Goal: Find specific page/section: Find specific page/section

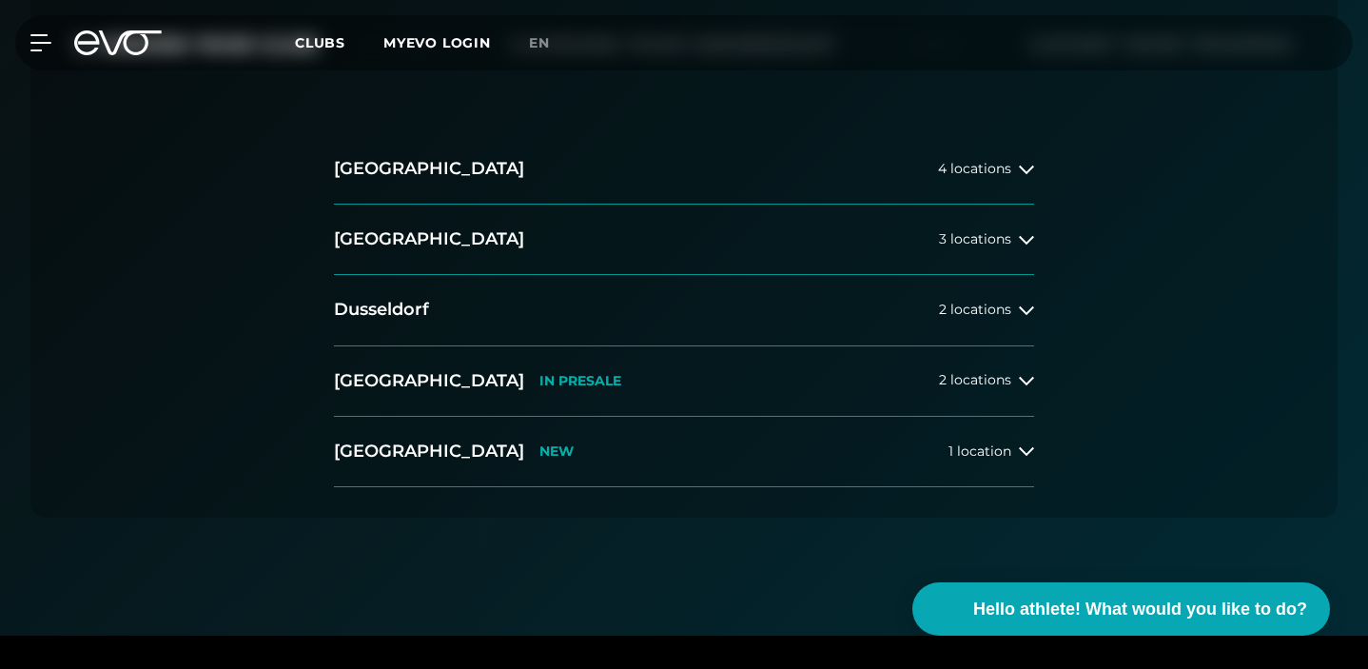
scroll to position [422, 0]
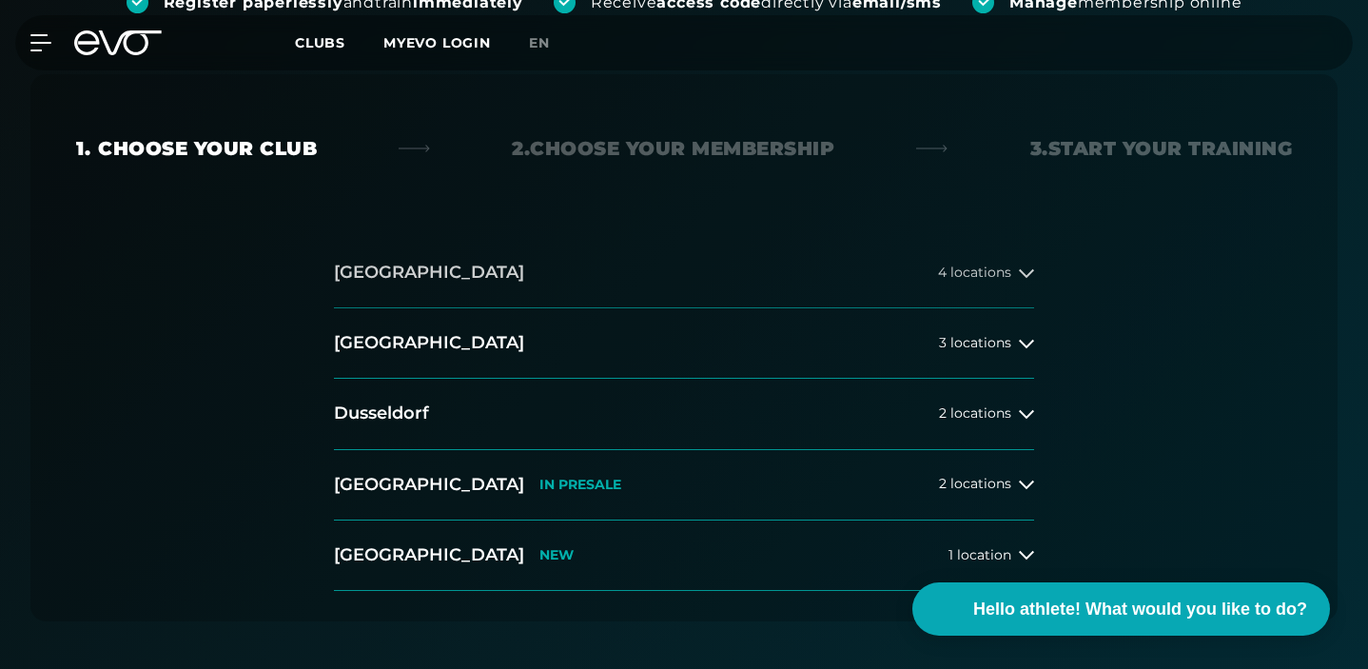
click at [994, 264] on font "locations" at bounding box center [981, 272] width 61 height 17
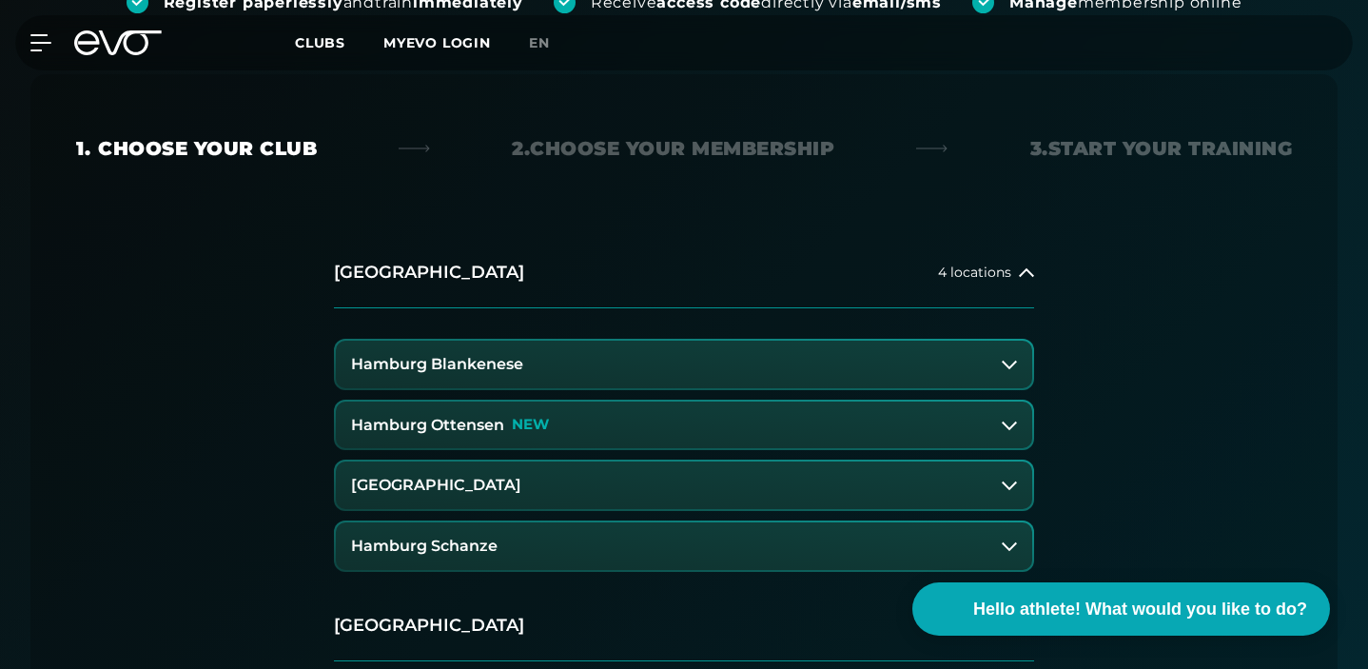
click at [469, 537] on font "Hamburg Schanze" at bounding box center [424, 546] width 147 height 18
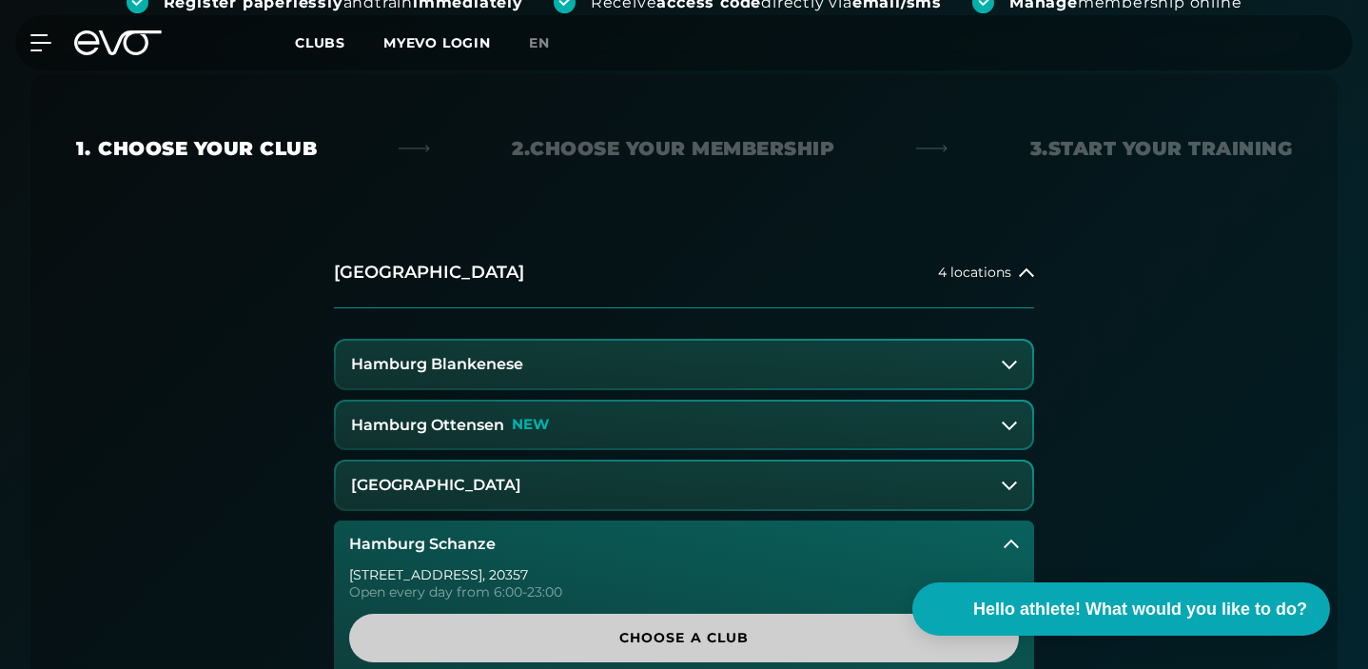
click at [670, 629] on font "Choose a club" at bounding box center [684, 637] width 130 height 17
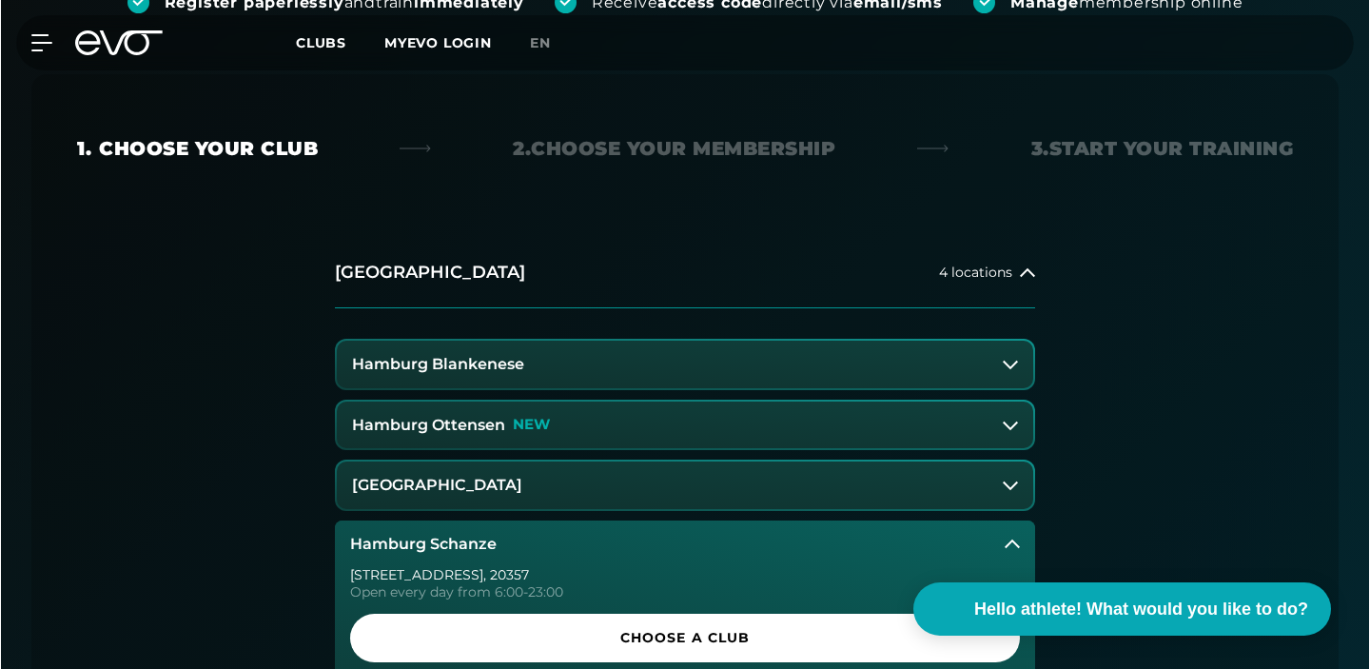
scroll to position [0, 0]
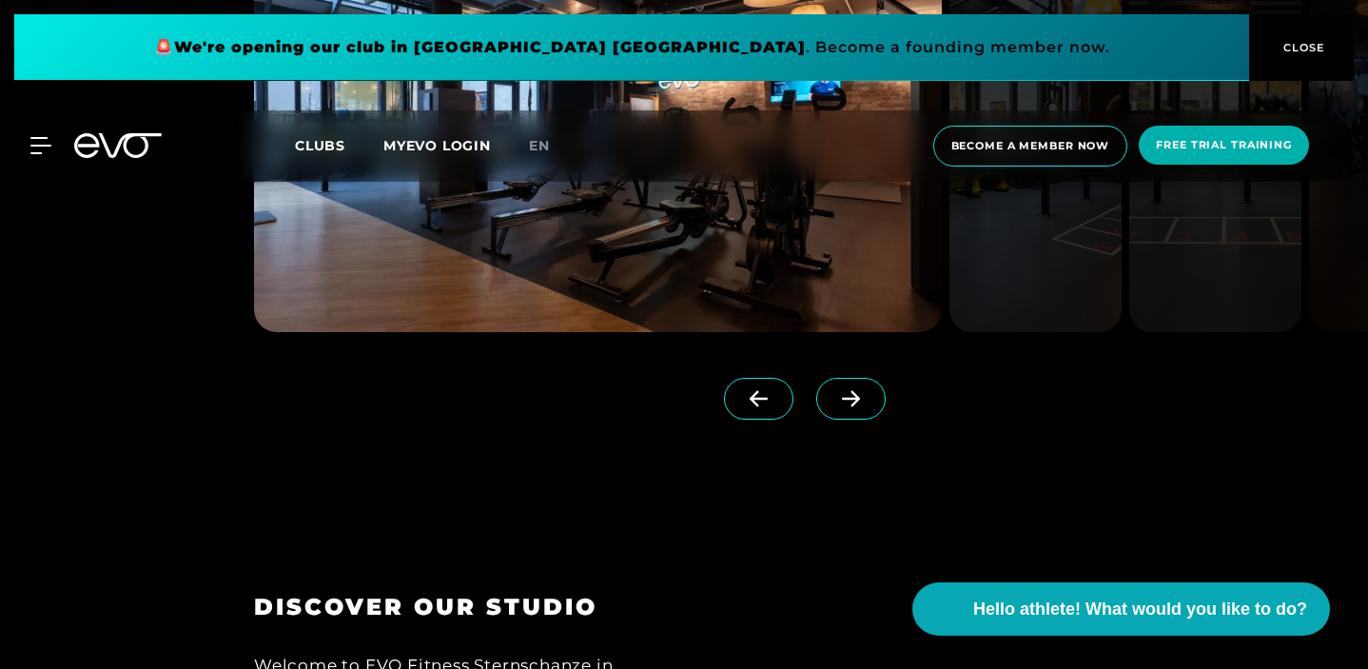
scroll to position [1676, 0]
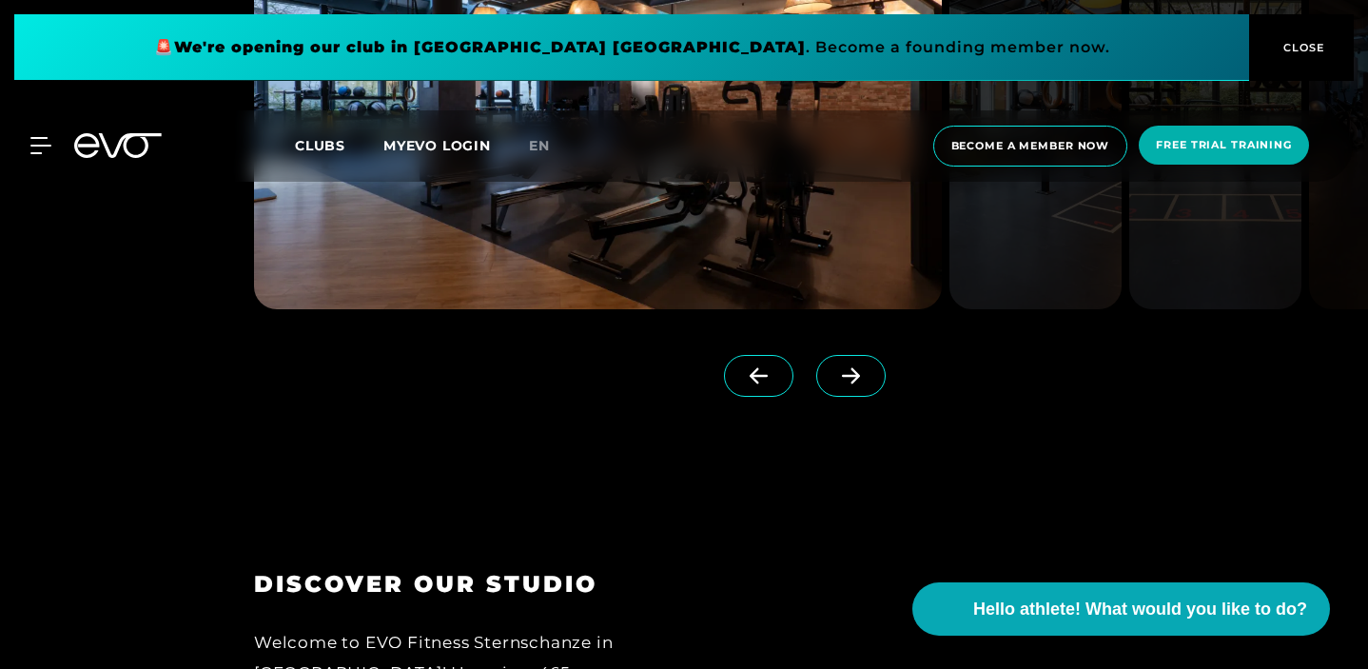
click at [858, 384] on icon at bounding box center [850, 375] width 33 height 17
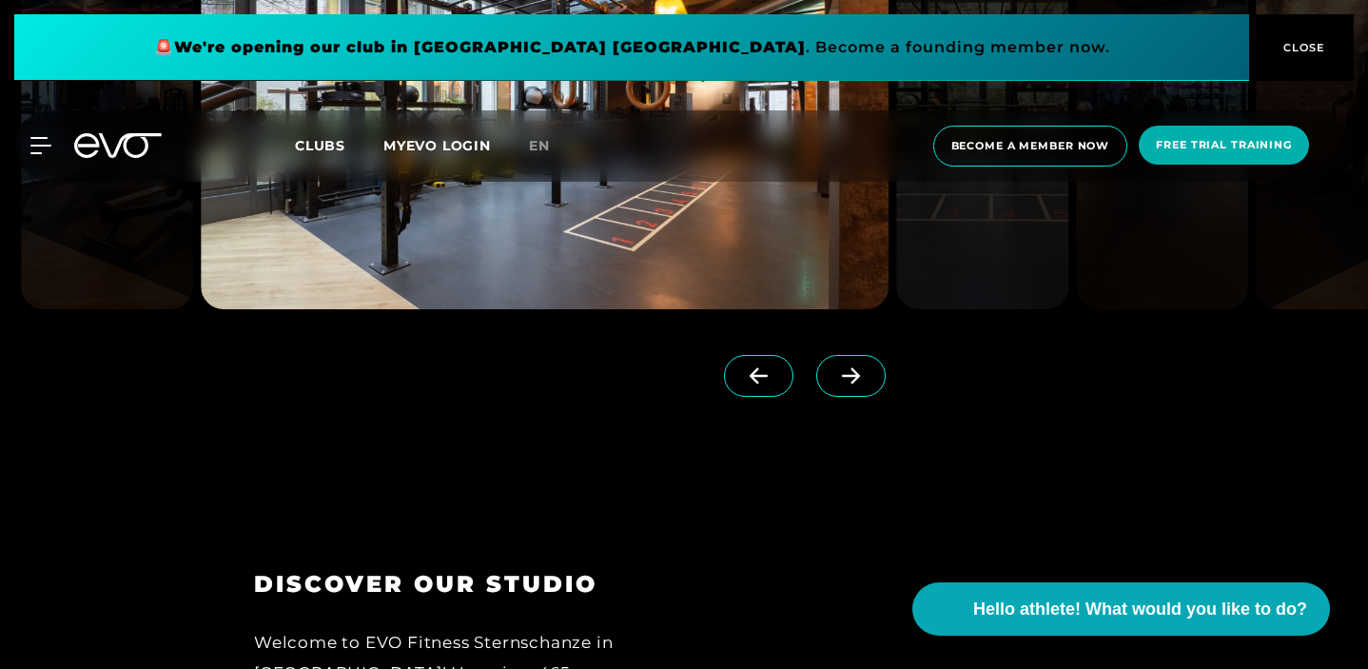
click at [858, 384] on icon at bounding box center [850, 375] width 33 height 17
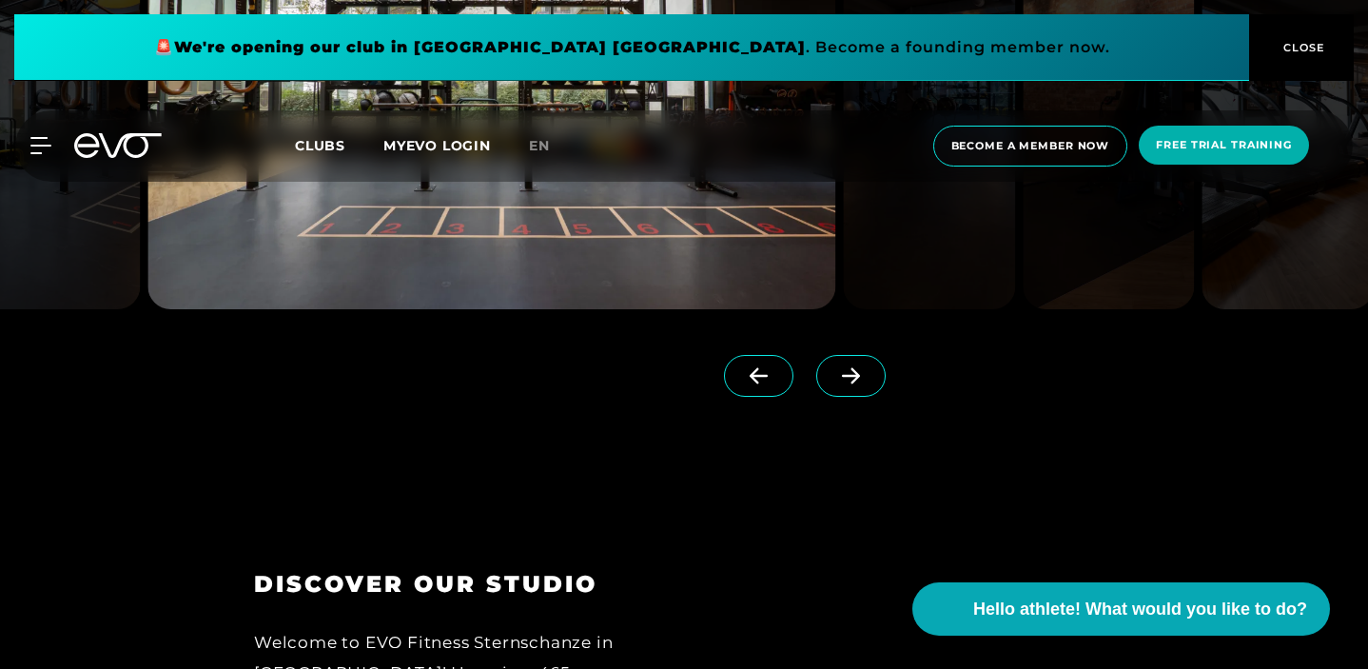
click at [858, 384] on icon at bounding box center [850, 375] width 33 height 17
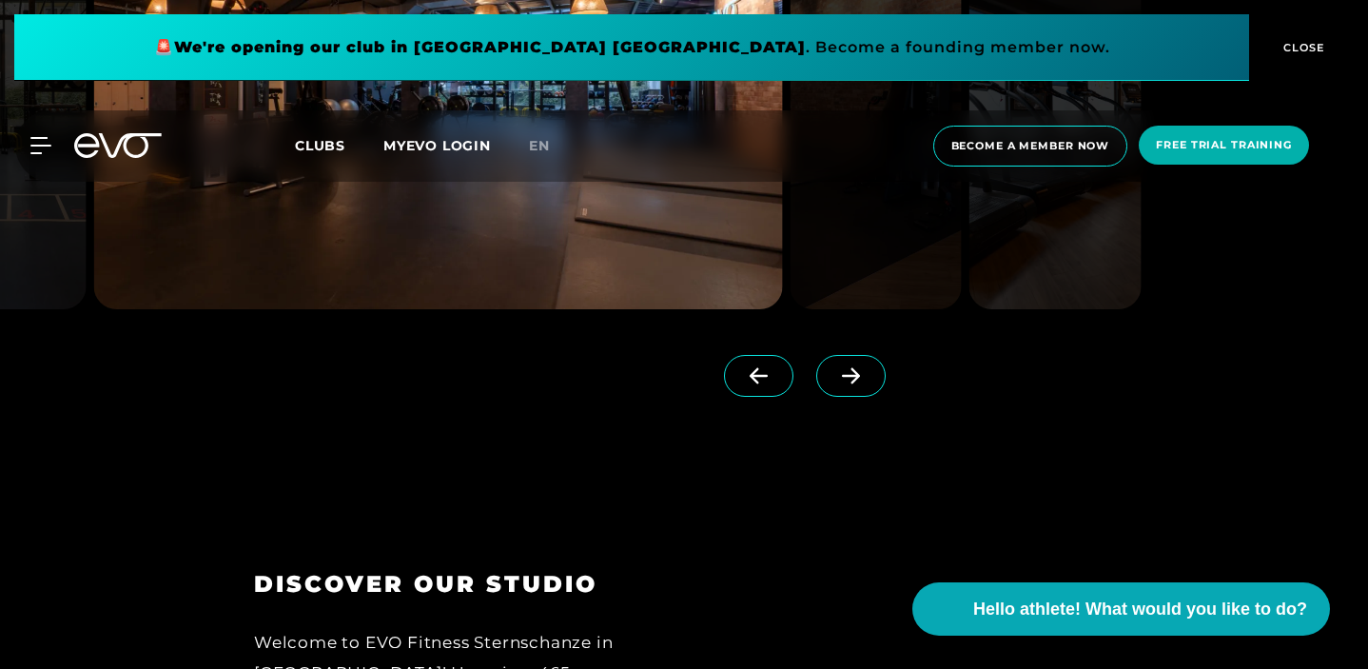
click at [858, 384] on icon at bounding box center [850, 375] width 33 height 17
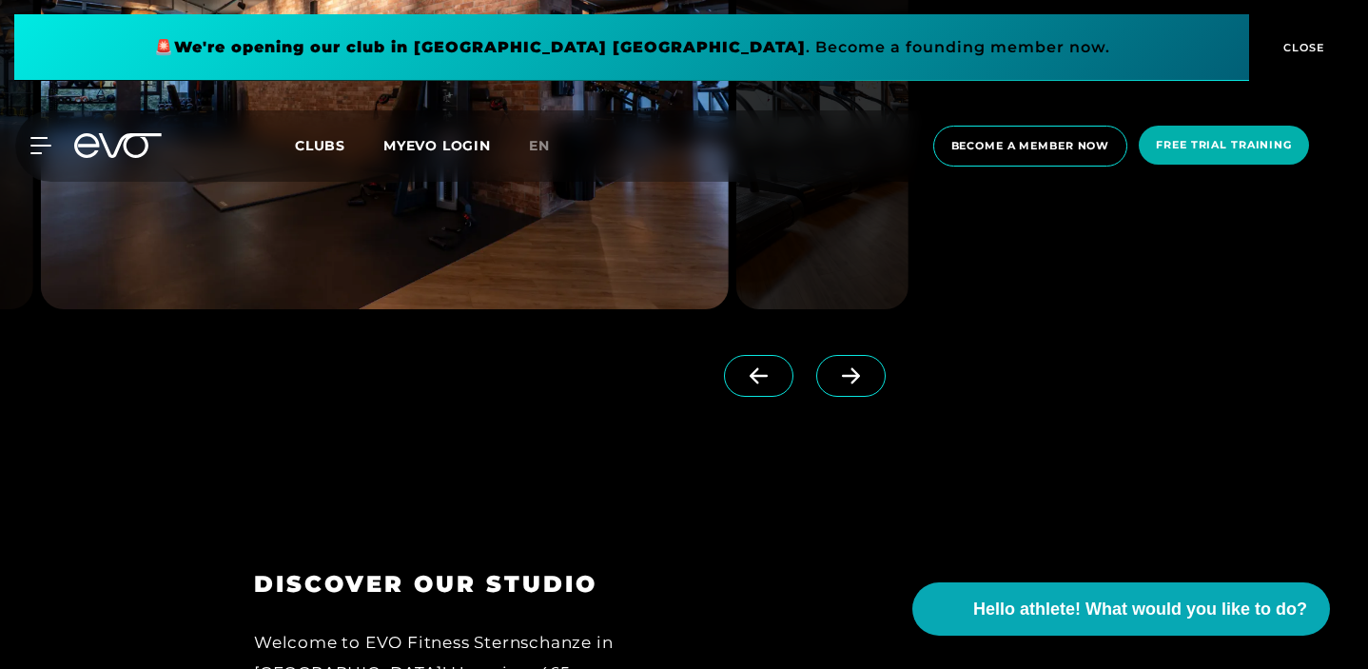
click at [858, 384] on icon at bounding box center [850, 375] width 33 height 17
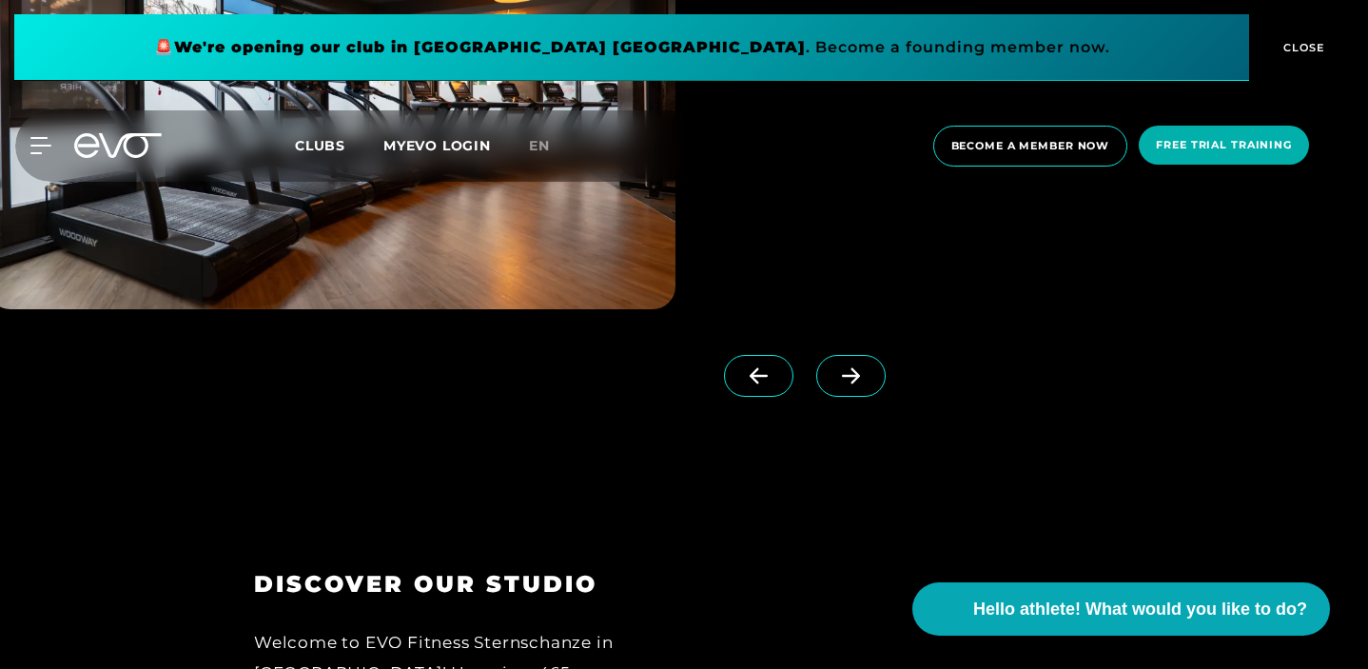
click at [858, 384] on icon at bounding box center [850, 375] width 33 height 17
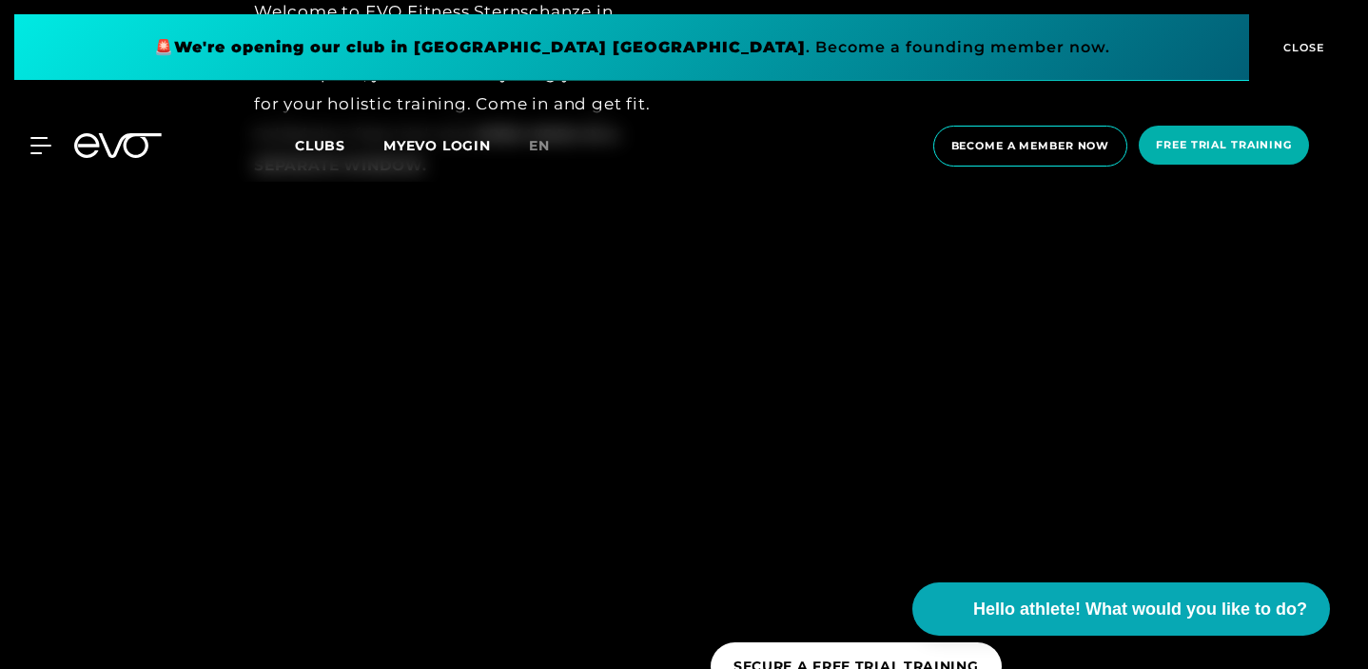
scroll to position [2310, 0]
